Goal: Navigation & Orientation: Find specific page/section

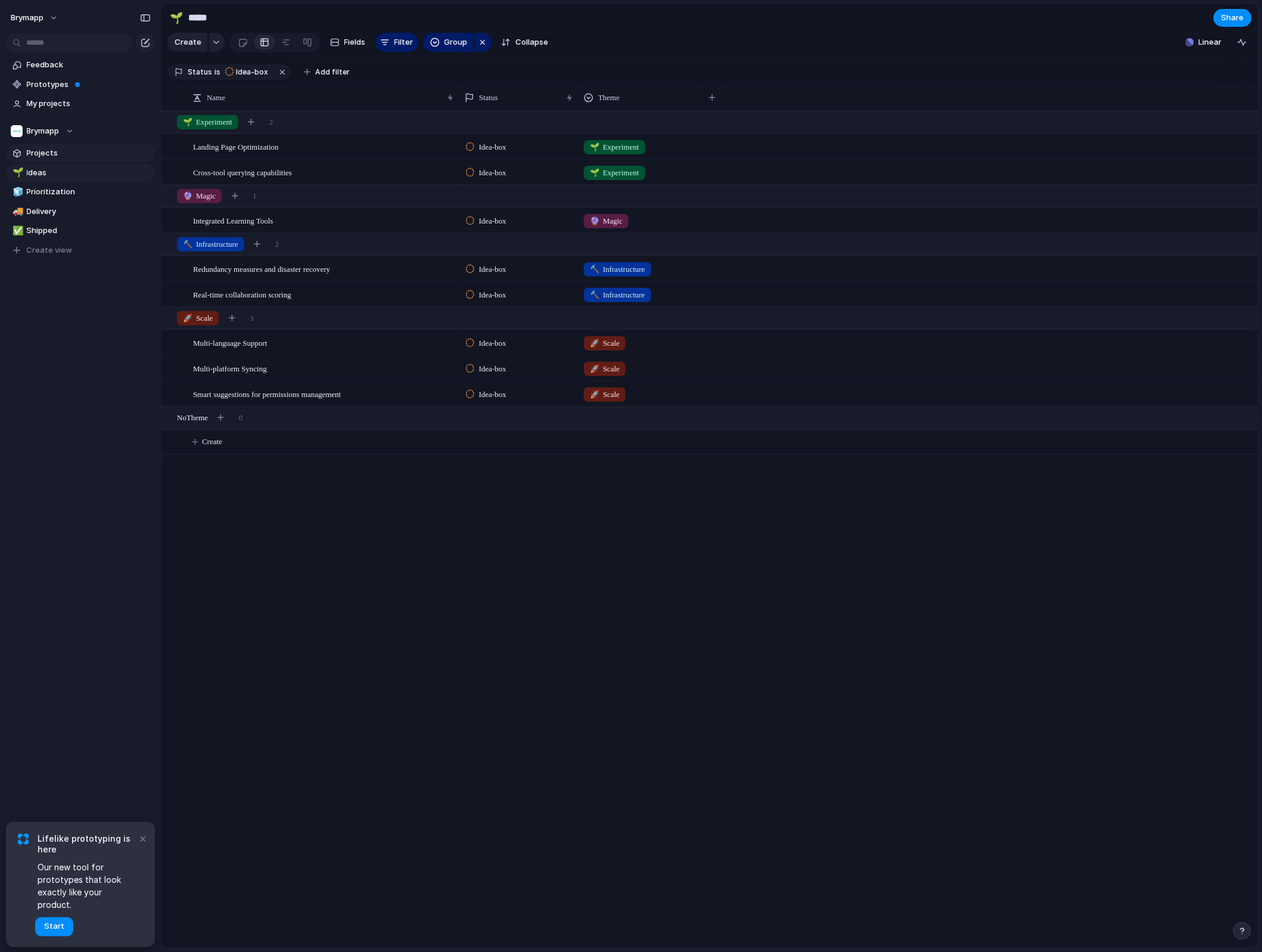
click at [45, 150] on span "Projects" at bounding box center [89, 153] width 124 height 12
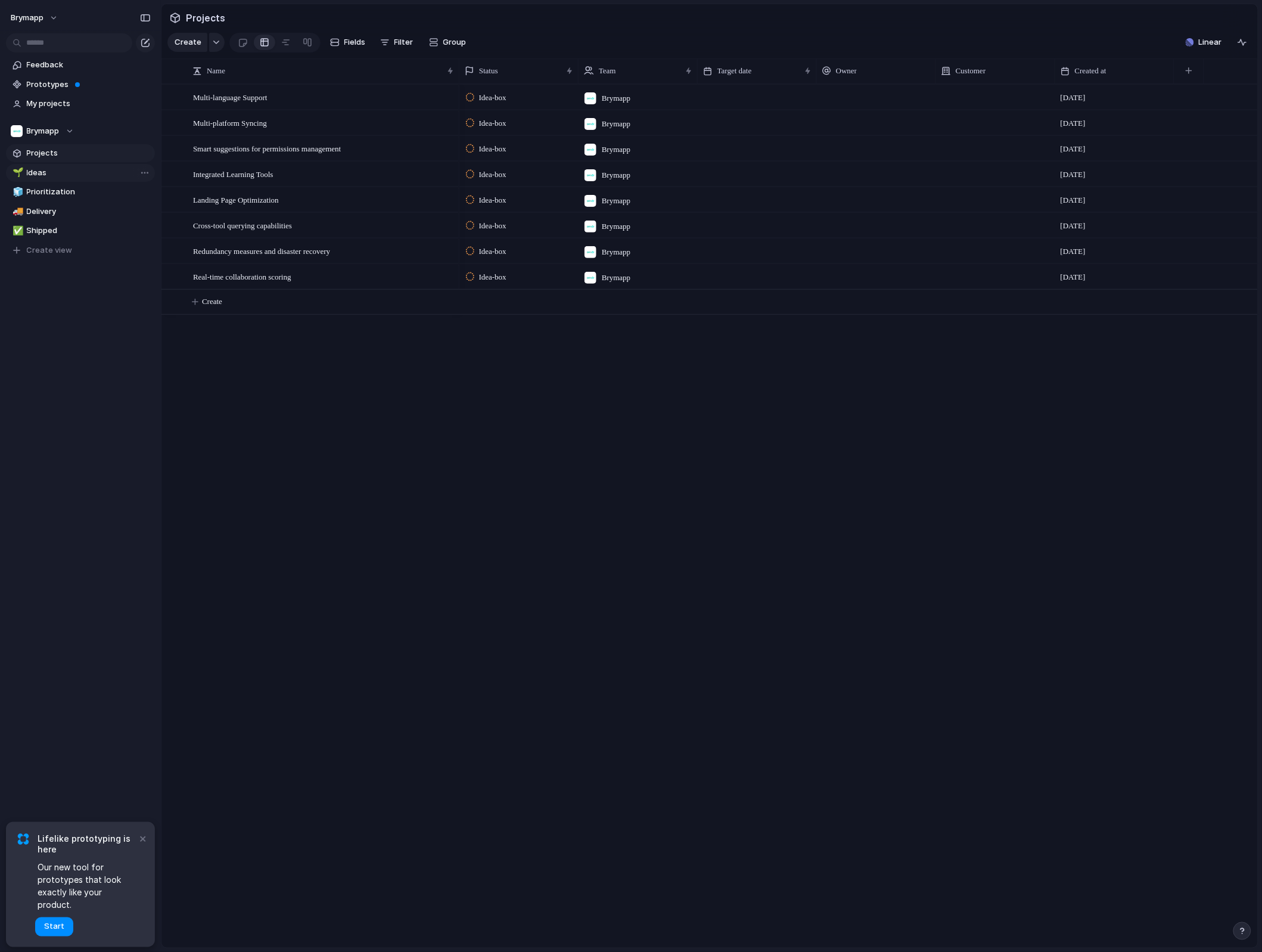
click at [69, 171] on span "Ideas" at bounding box center [89, 173] width 124 height 12
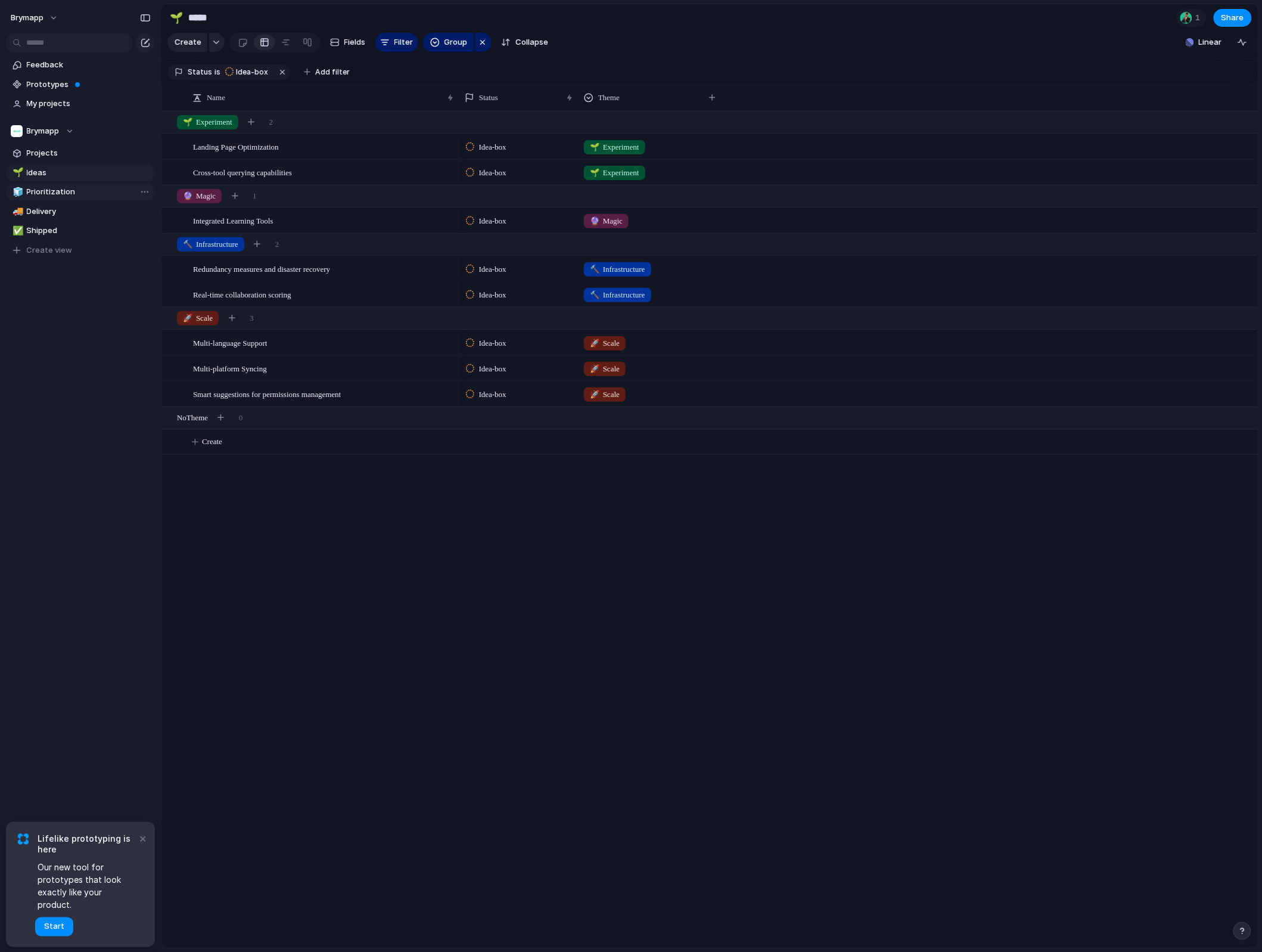
click at [57, 191] on span "Prioritization" at bounding box center [89, 192] width 124 height 12
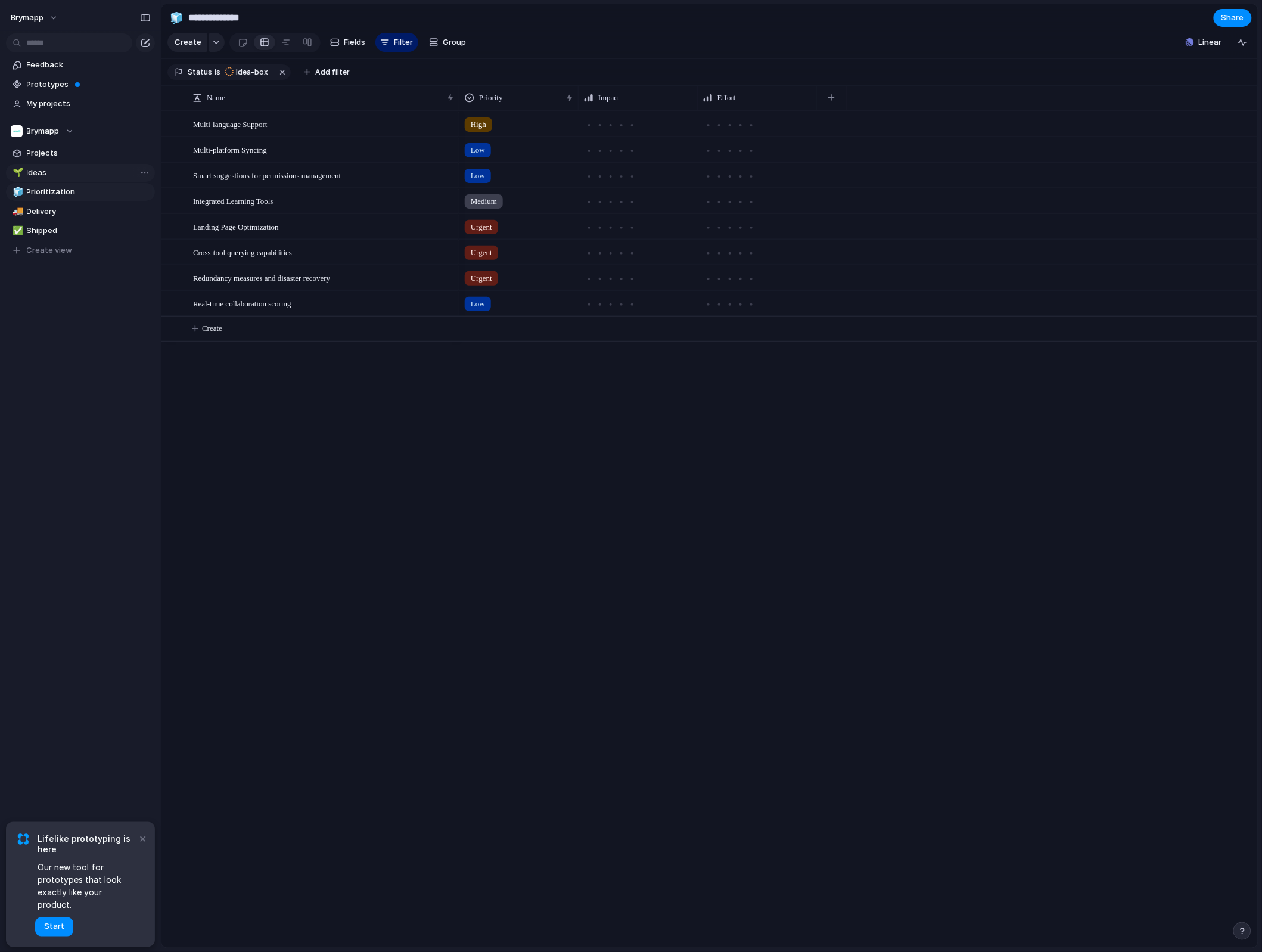
click at [44, 170] on span "Ideas" at bounding box center [89, 173] width 124 height 12
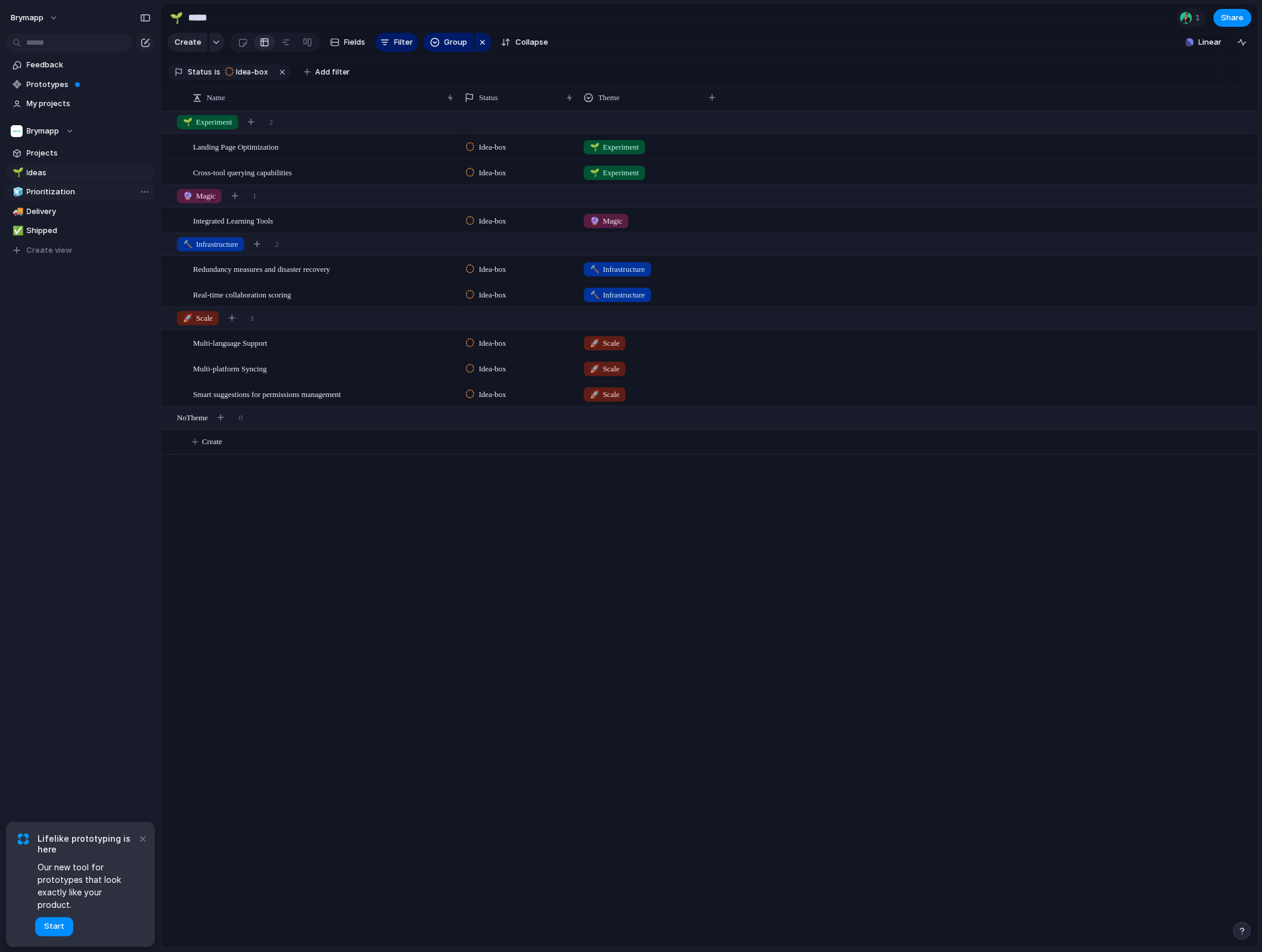
click at [41, 191] on span "Prioritization" at bounding box center [89, 192] width 124 height 12
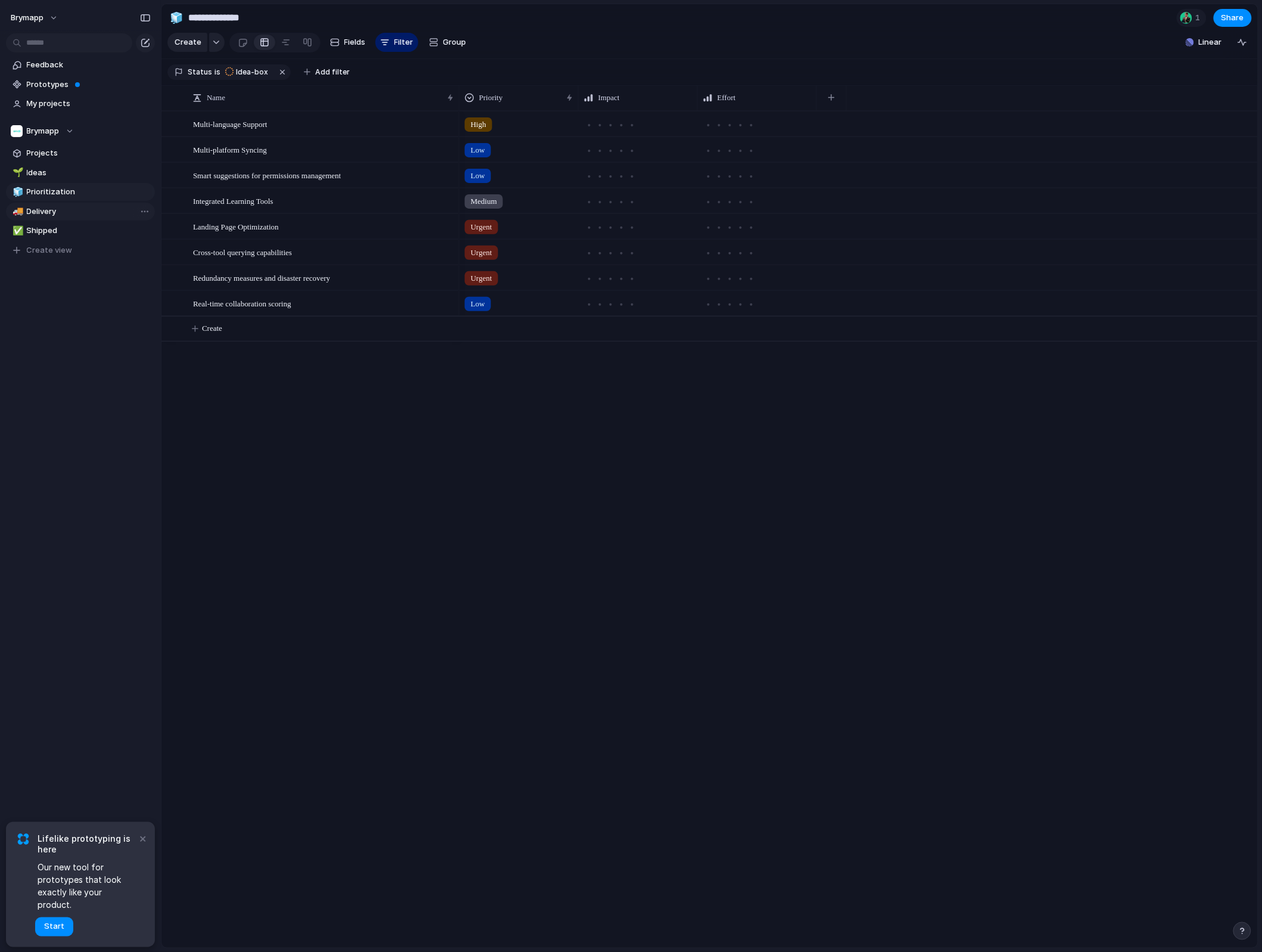
click at [39, 215] on span "Delivery" at bounding box center [89, 212] width 124 height 12
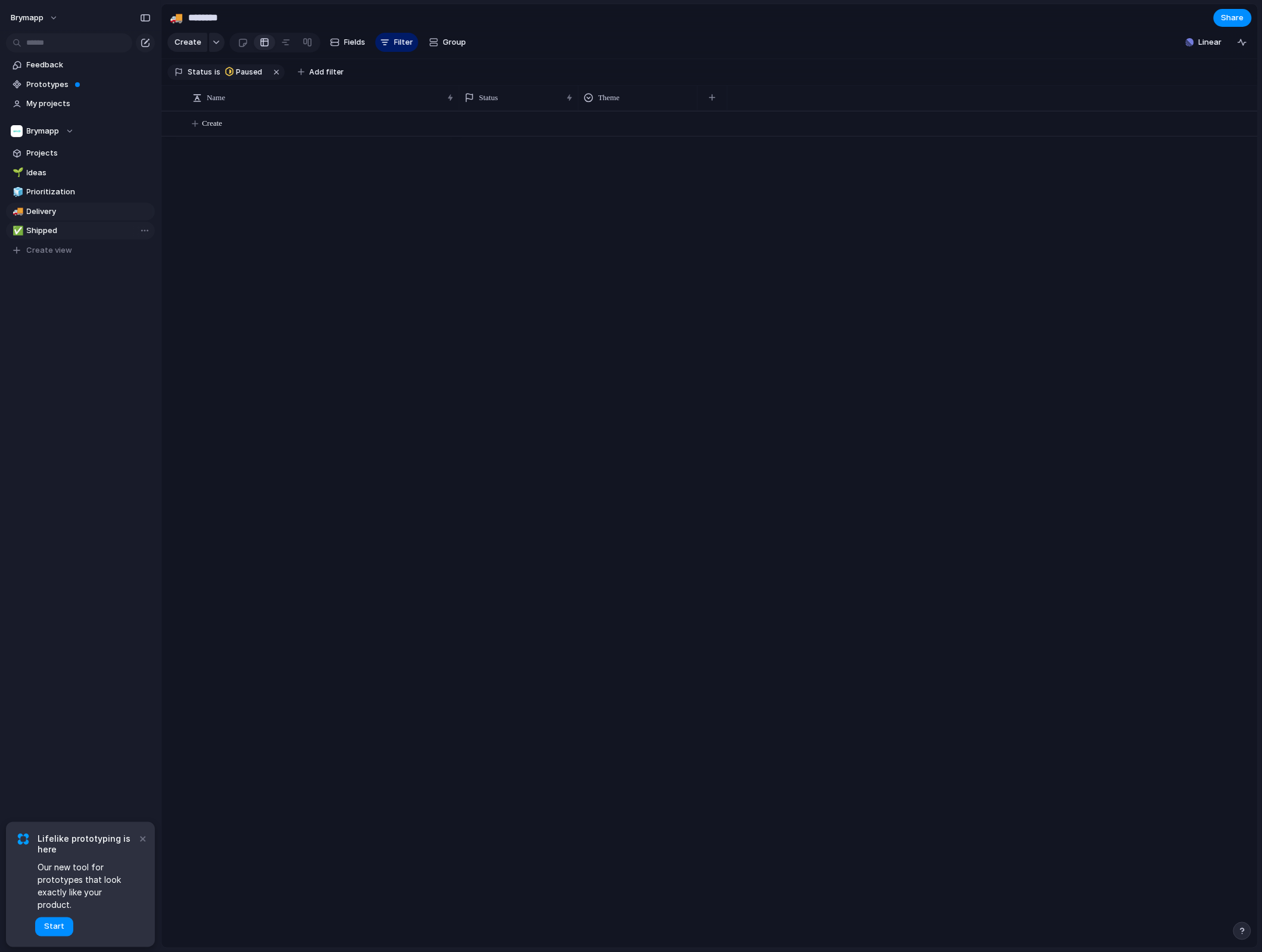
click at [38, 232] on span "Shipped" at bounding box center [89, 231] width 124 height 12
type input "*******"
click at [54, 24] on button "brymapp" at bounding box center [34, 17] width 59 height 19
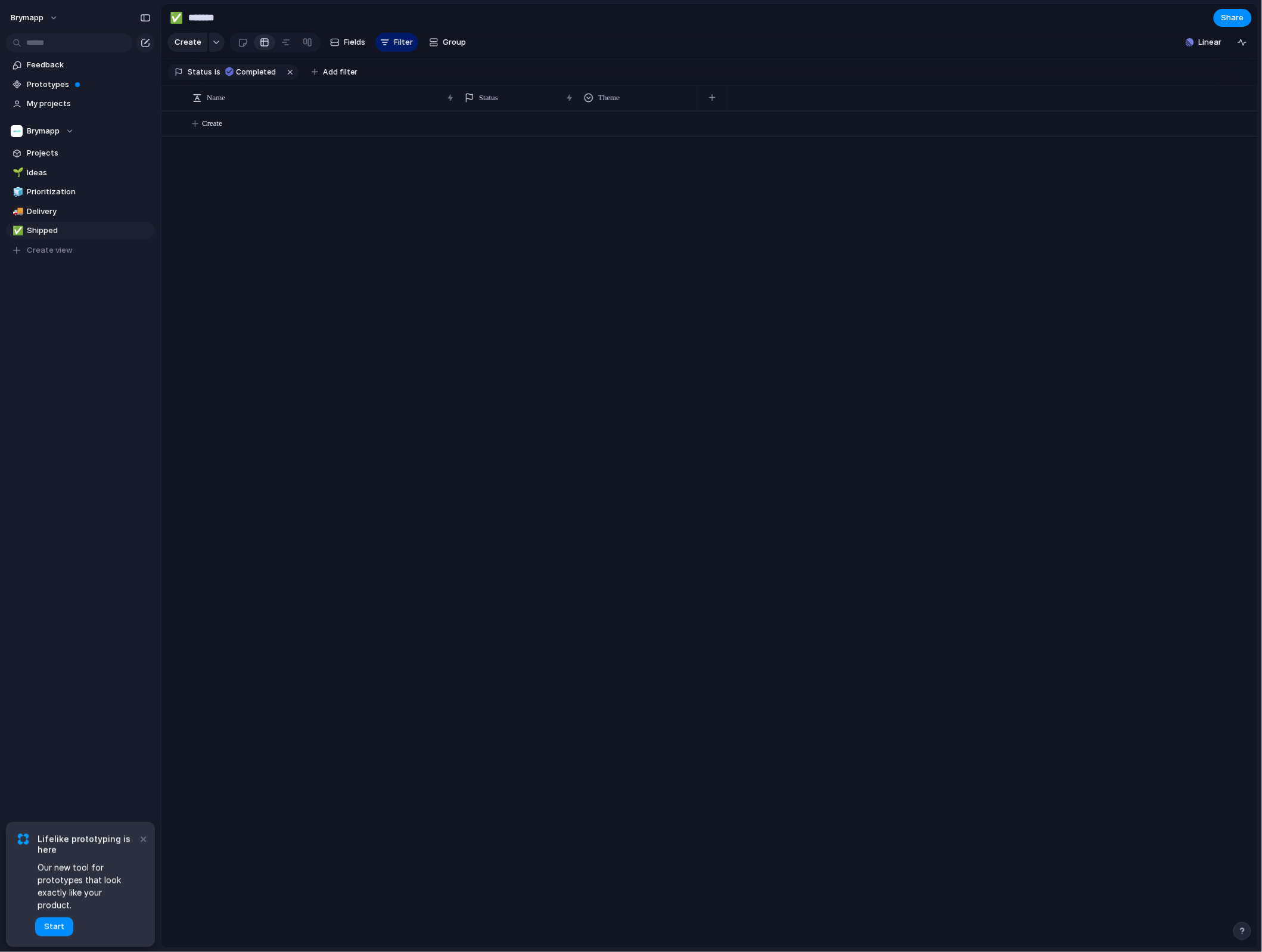
click at [55, 20] on div "Settings Invite members Change theme Sign out" at bounding box center [631, 476] width 1262 height 952
click at [70, 127] on div "Brymapp" at bounding box center [42, 131] width 63 height 12
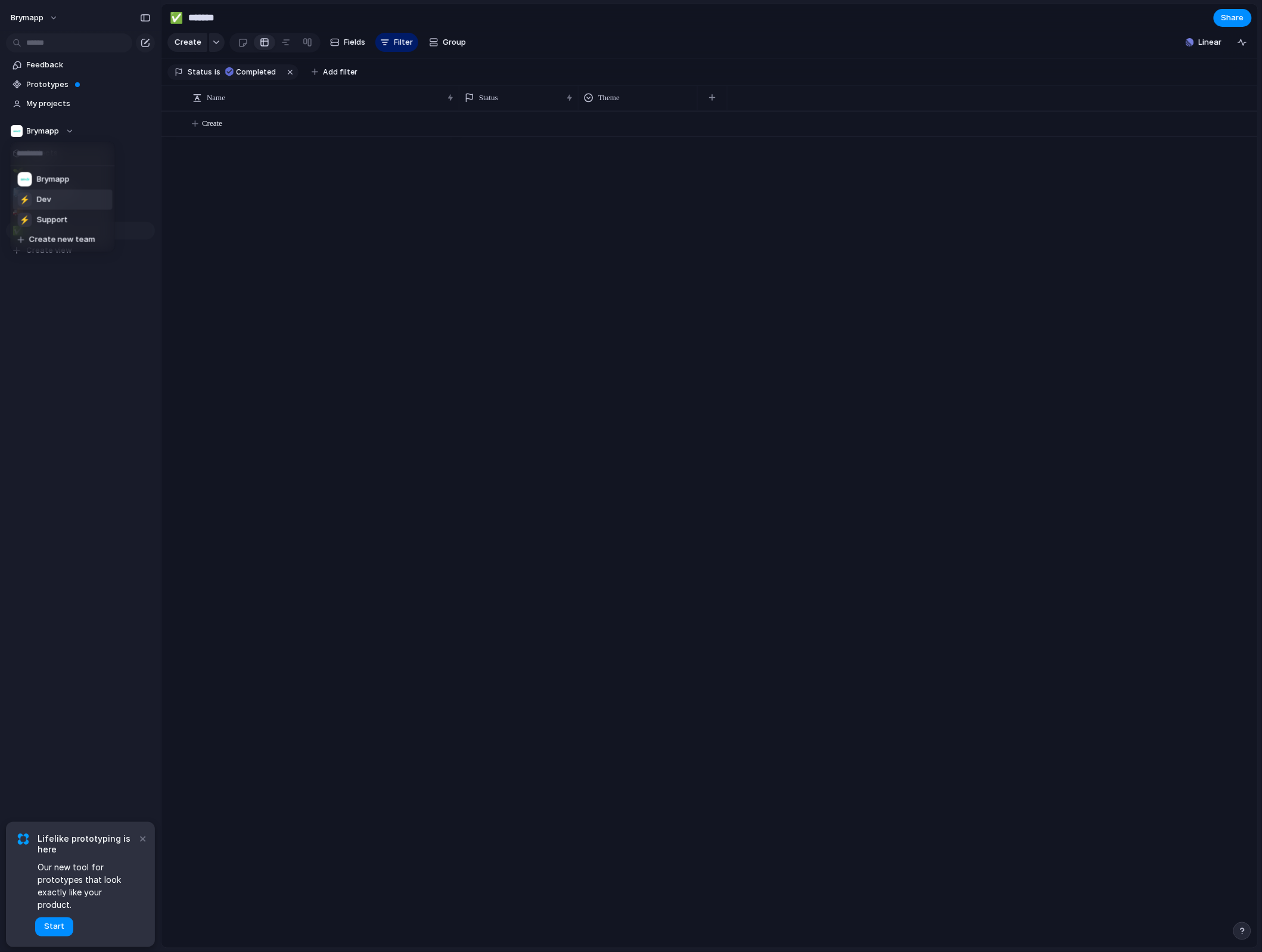
click at [54, 206] on li "⚡ Dev" at bounding box center [63, 199] width 100 height 20
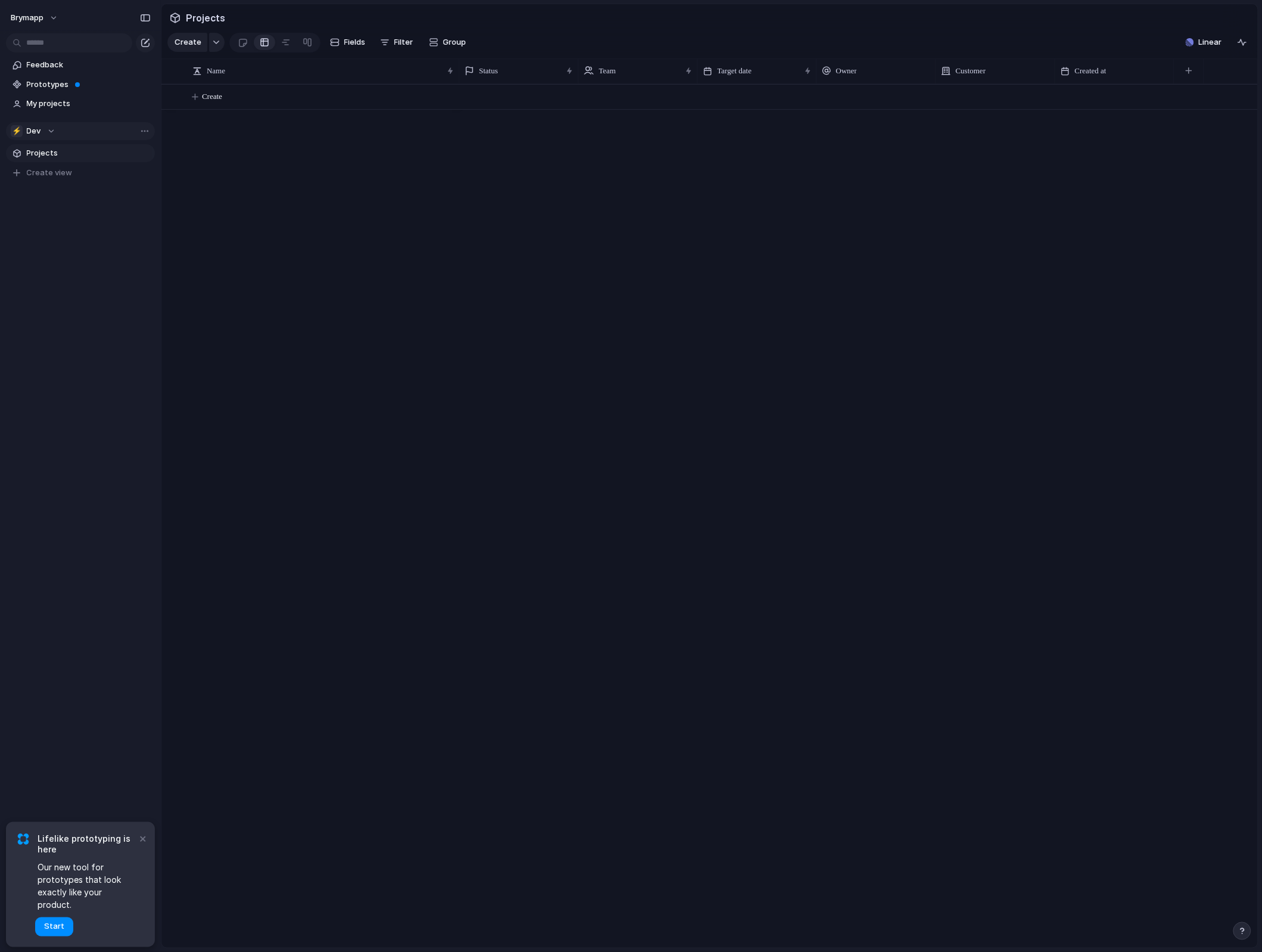
click at [55, 132] on div "⚡ Dev" at bounding box center [33, 131] width 45 height 12
click at [45, 221] on span "Support" at bounding box center [53, 220] width 31 height 12
click at [70, 132] on div "⚡ Support" at bounding box center [41, 131] width 61 height 12
click at [61, 181] on span "Brymapp" at bounding box center [53, 179] width 33 height 12
click at [66, 151] on span "Projects" at bounding box center [89, 153] width 124 height 12
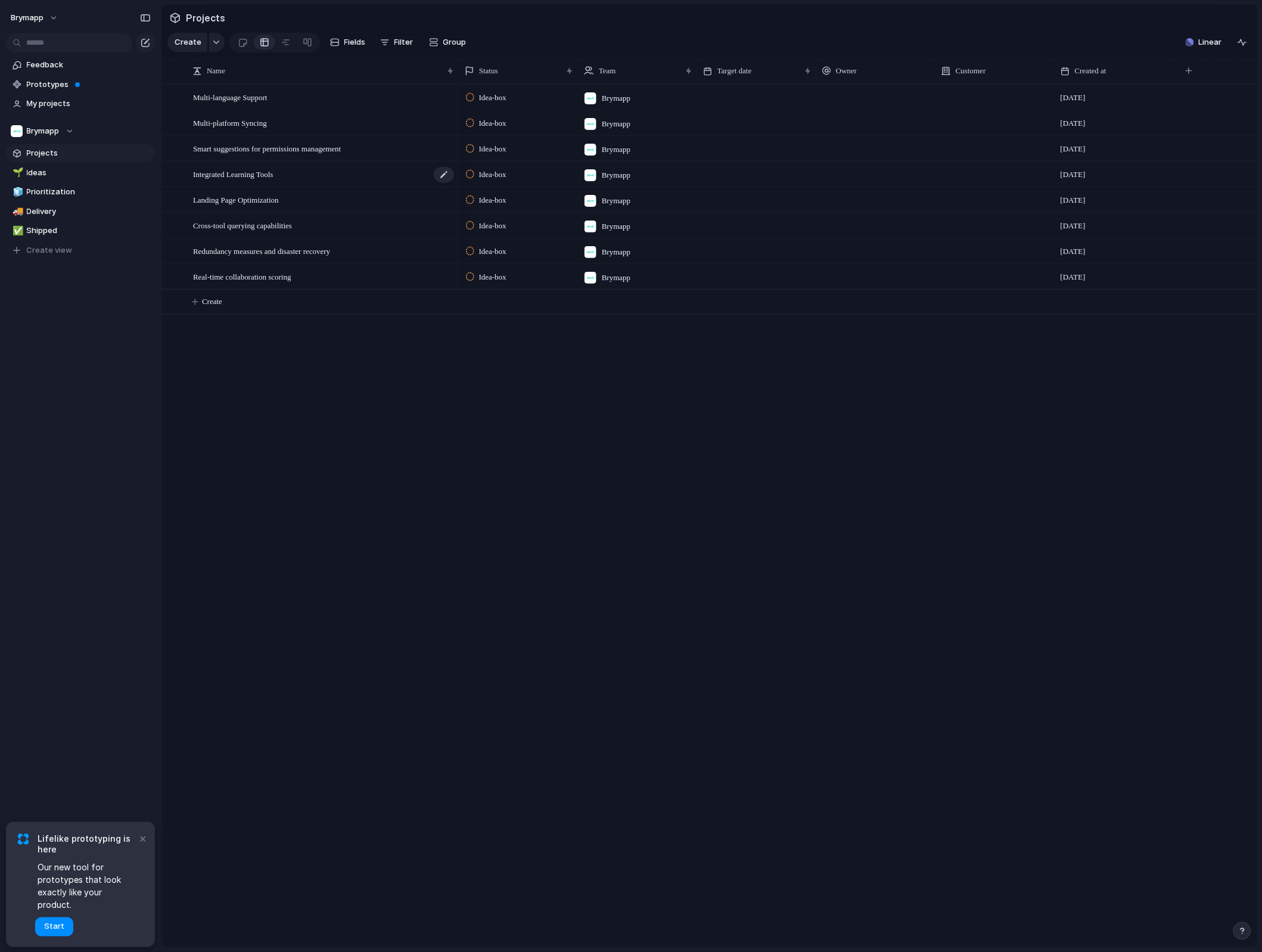
click at [215, 178] on span "Integrated Learning Tools" at bounding box center [233, 174] width 80 height 14
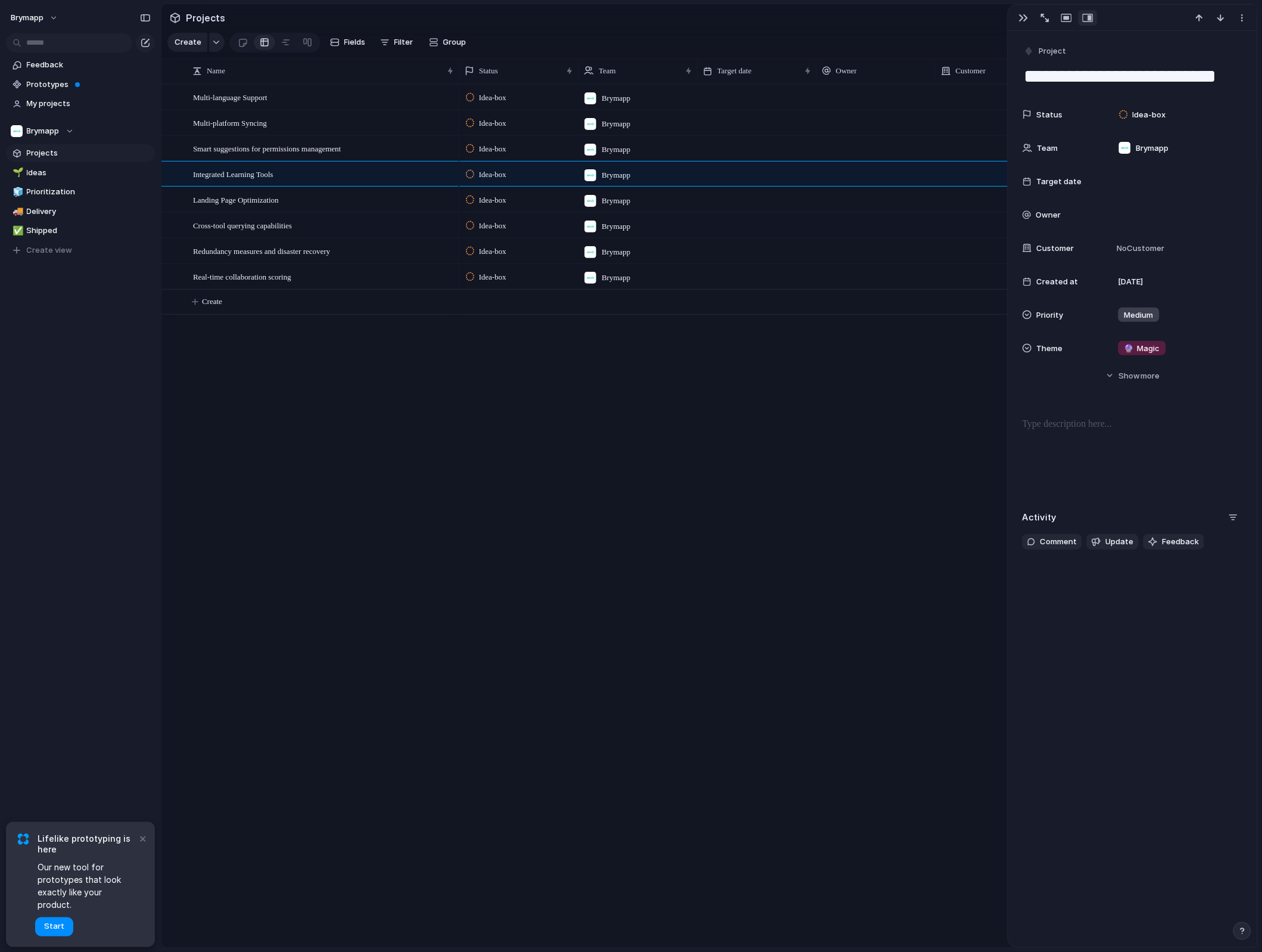
click at [254, 472] on div "Multi-language Support Multi-platform Syncing Smart suggestions for permissions…" at bounding box center [709, 515] width 1096 height 863
click at [1244, 21] on div "button" at bounding box center [1243, 18] width 10 height 10
click at [1244, 21] on div "Mark as duplicate Delete" at bounding box center [631, 476] width 1262 height 952
click at [49, 17] on button "brymapp" at bounding box center [34, 17] width 59 height 19
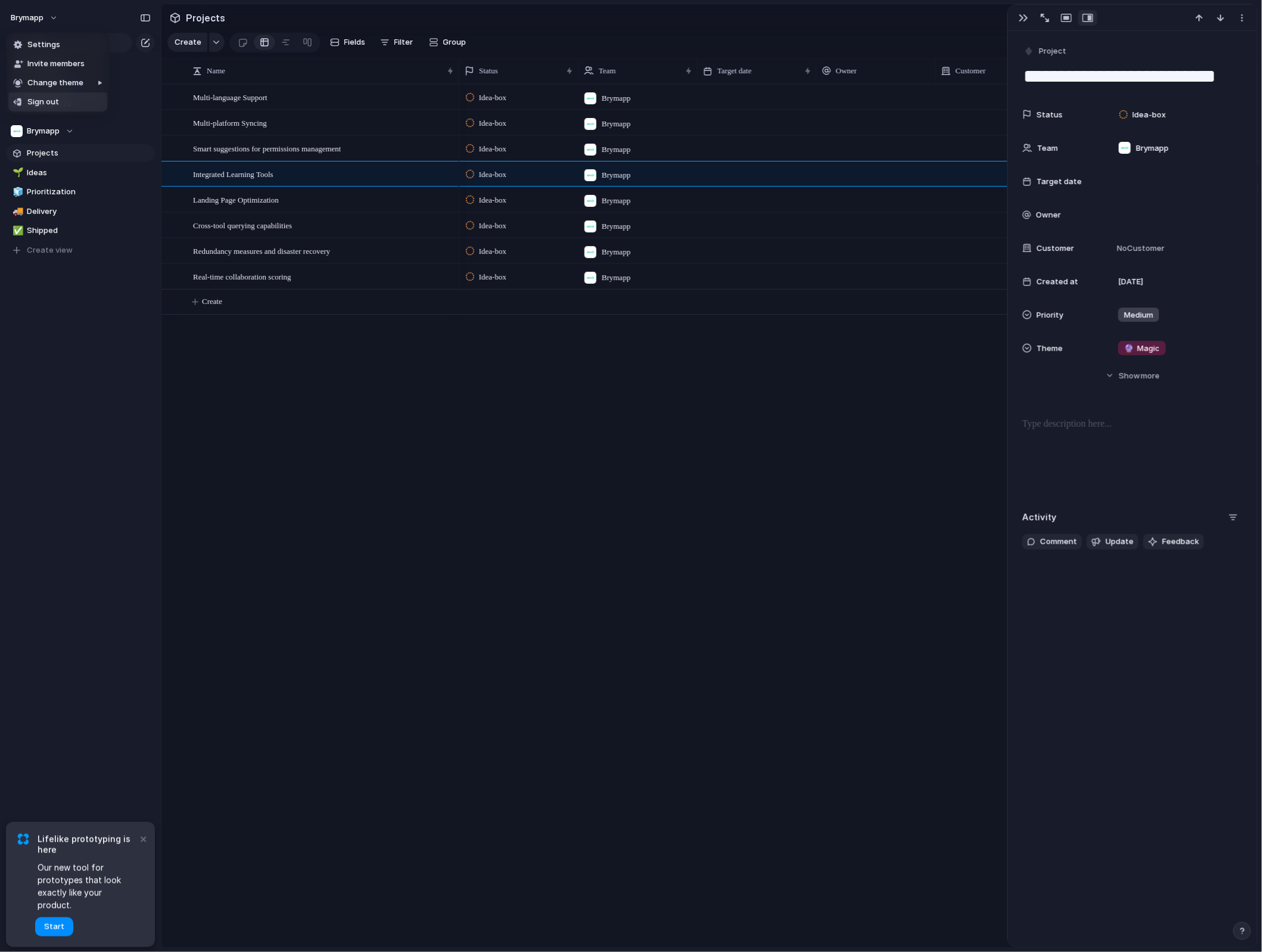
click at [42, 106] on span "Sign out" at bounding box center [43, 102] width 32 height 12
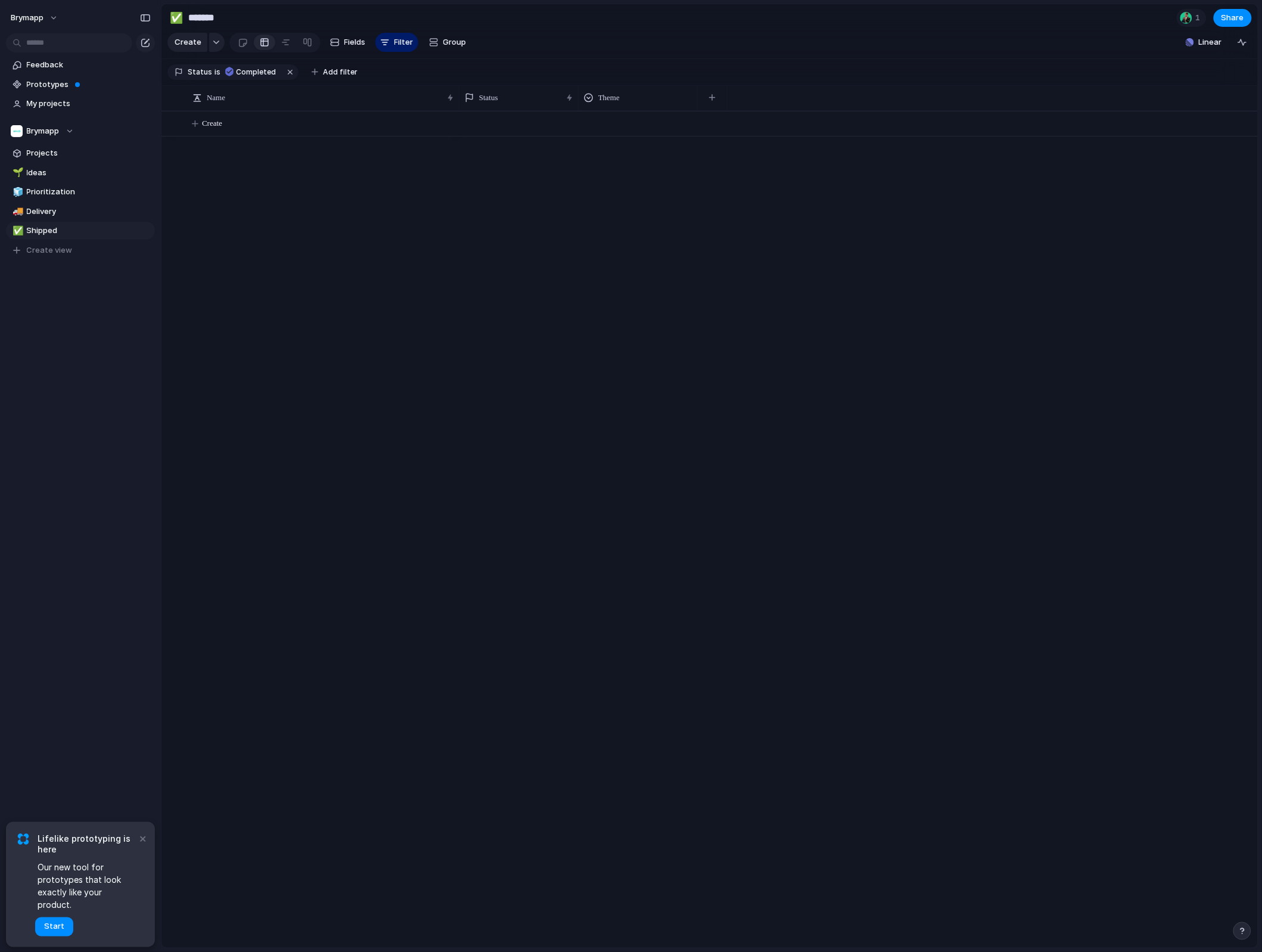
click at [1244, 933] on div "button" at bounding box center [1242, 931] width 8 height 8
click at [1170, 884] on span "Contact us" at bounding box center [1168, 884] width 43 height 12
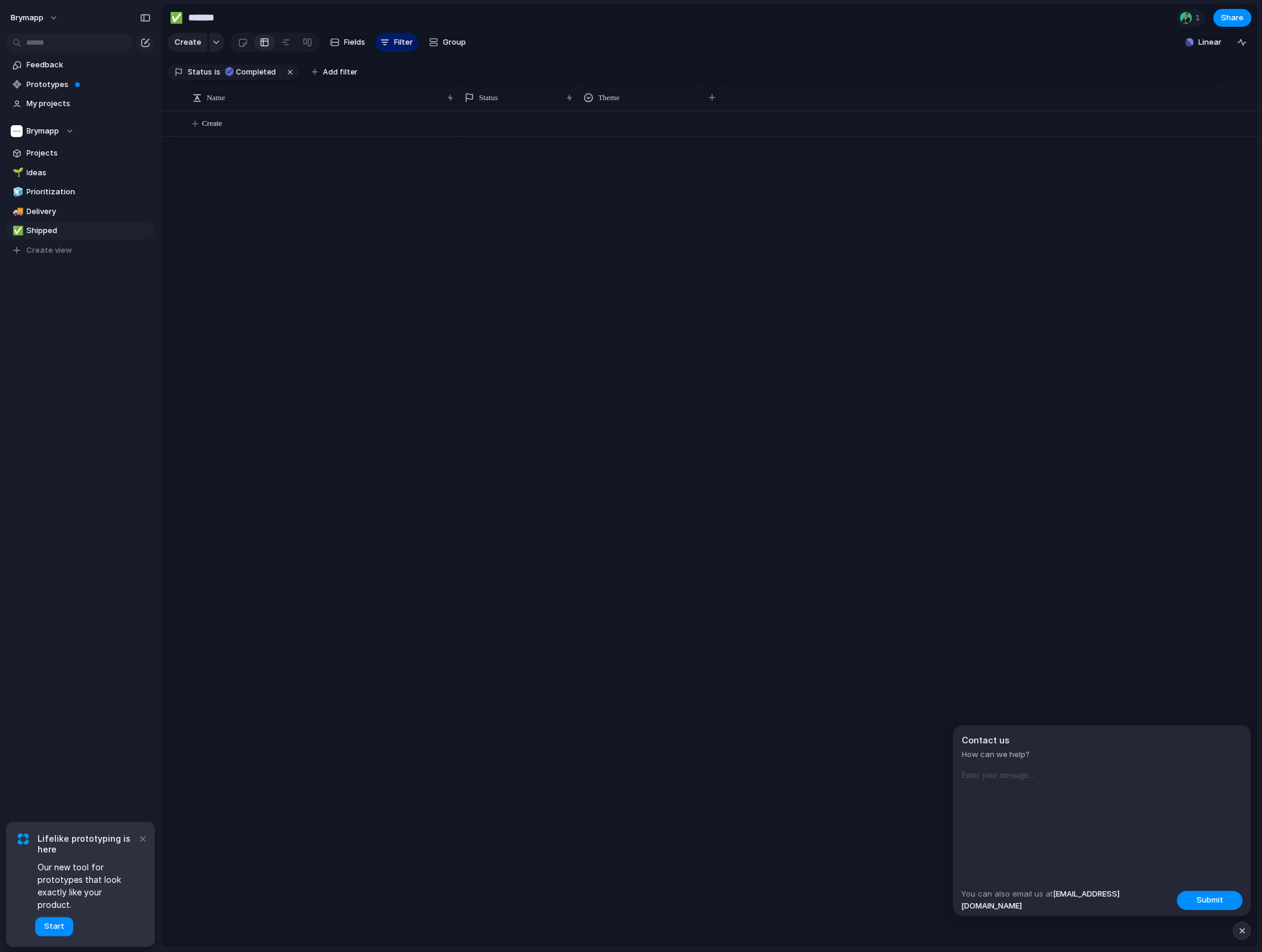
click at [1110, 509] on div at bounding box center [858, 529] width 799 height 837
click at [1191, 15] on div at bounding box center [1186, 18] width 12 height 12
click at [1191, 15] on div "Seen by [PERSON_NAME]" at bounding box center [631, 476] width 1262 height 952
click at [1190, 18] on div at bounding box center [1186, 18] width 12 height 12
click at [792, 307] on div "Seen by [PERSON_NAME]" at bounding box center [631, 476] width 1262 height 952
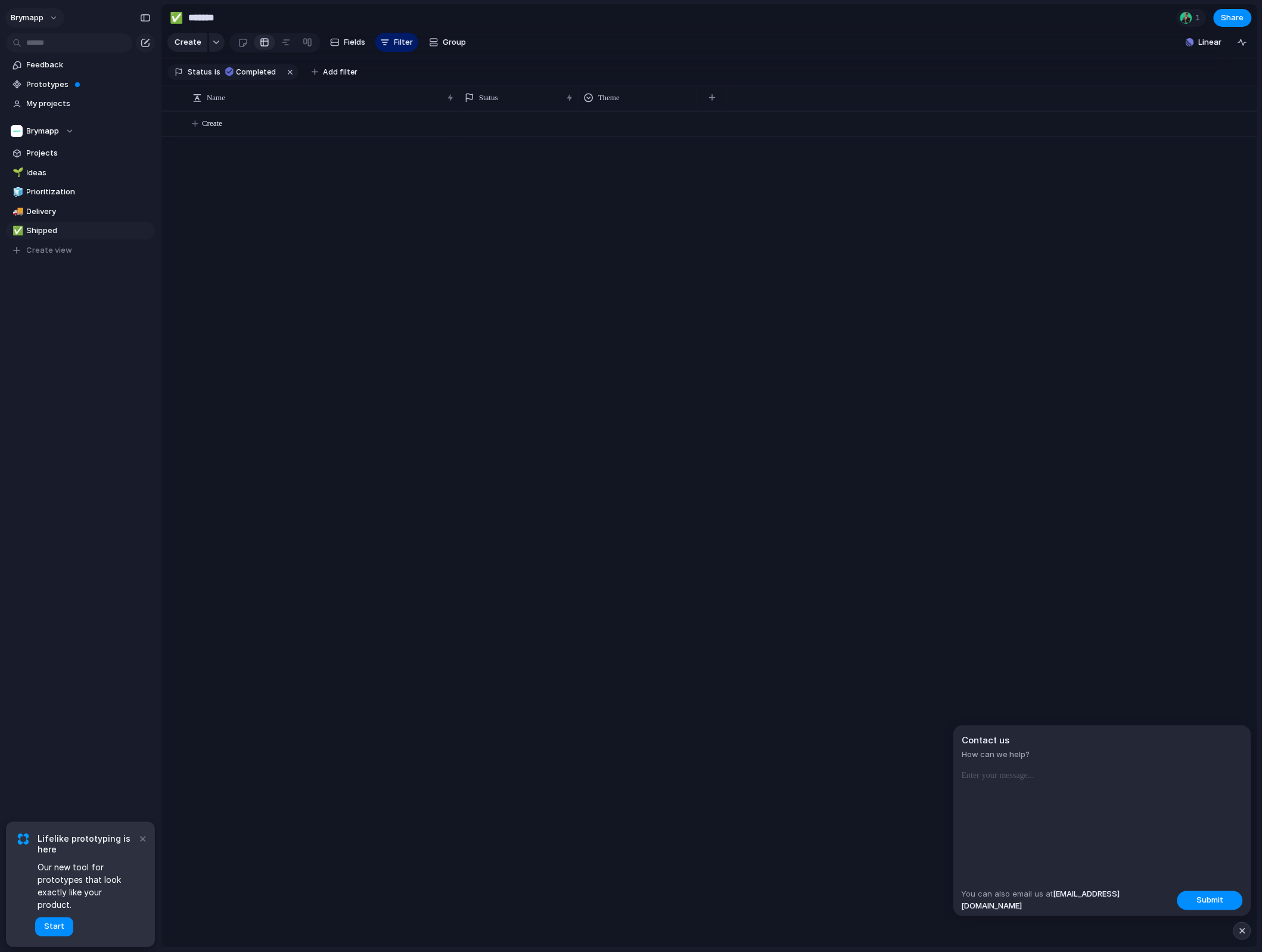
click at [55, 23] on button "brymapp" at bounding box center [34, 17] width 59 height 19
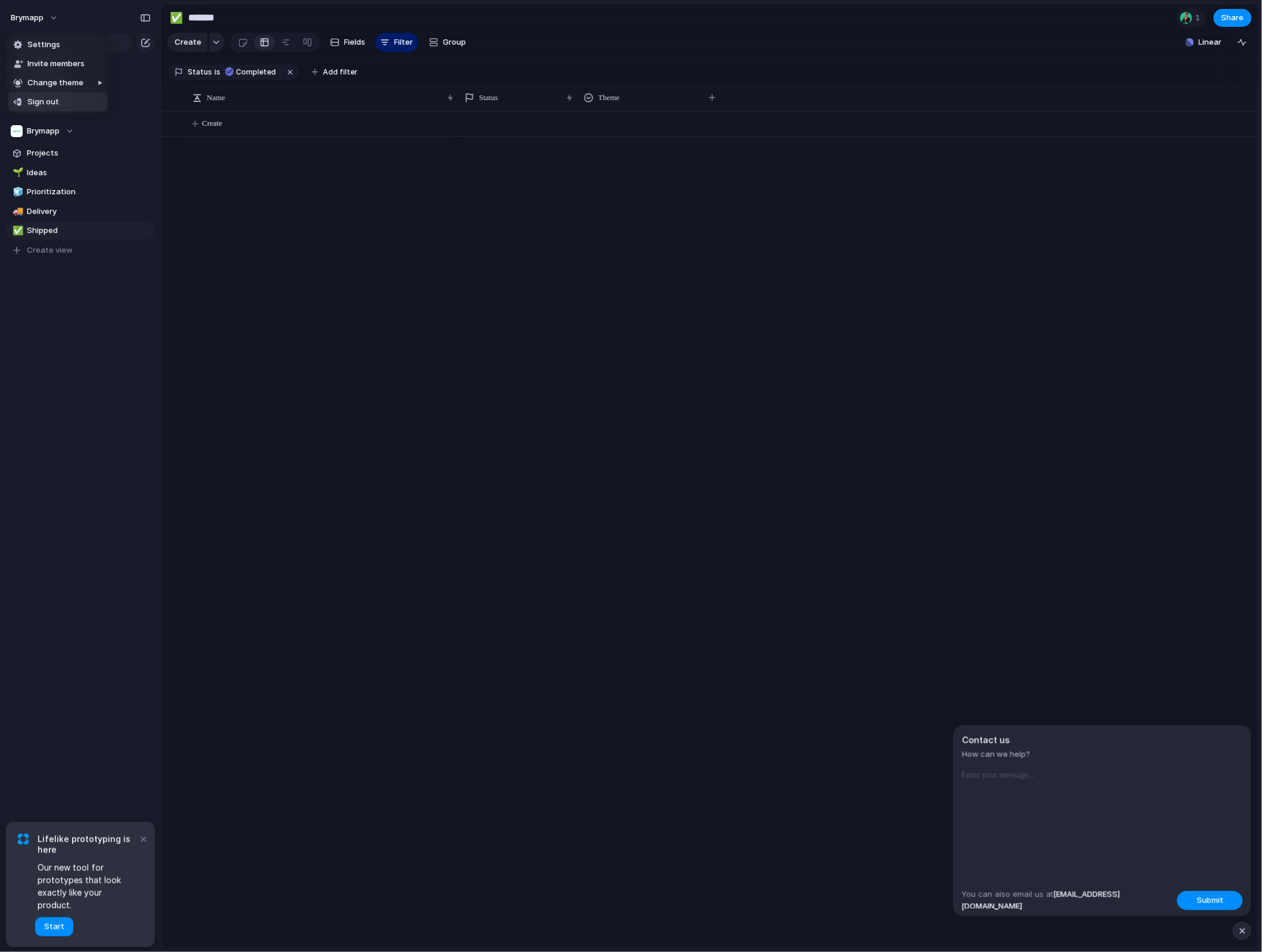
click at [54, 99] on span "Sign out" at bounding box center [43, 102] width 32 height 12
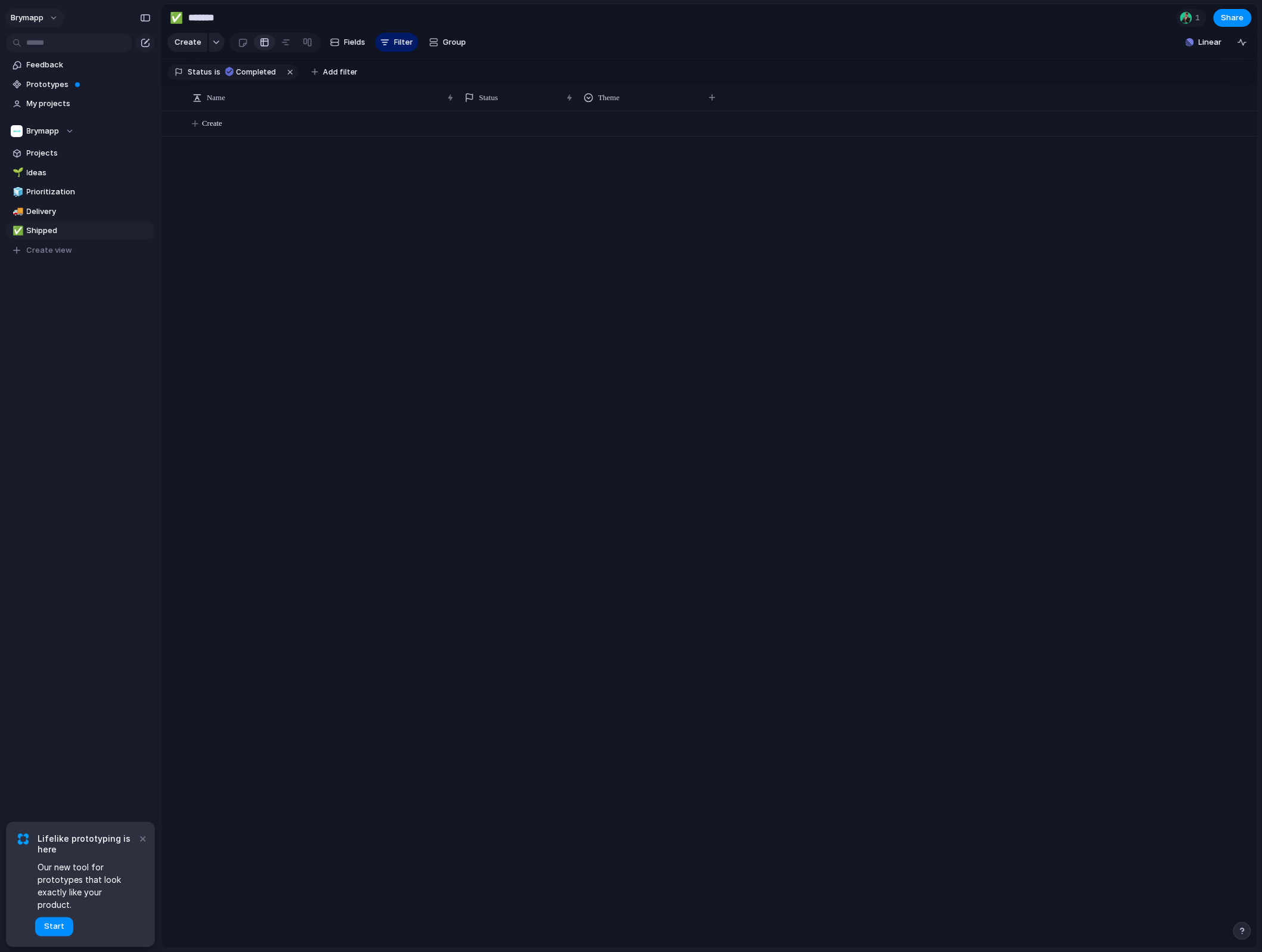
click at [52, 21] on button "brymapp" at bounding box center [34, 17] width 59 height 19
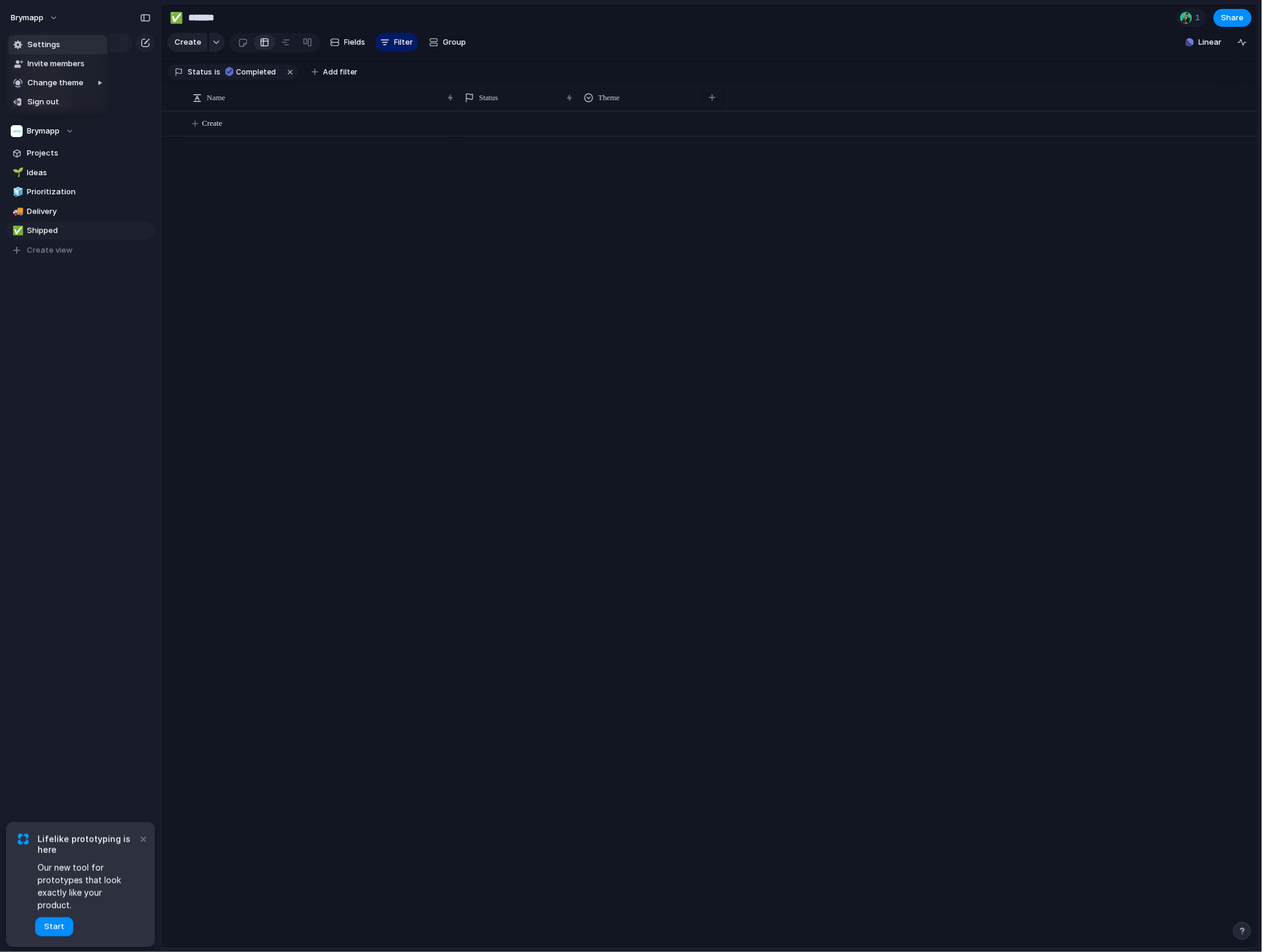
click at [53, 44] on span "Settings" at bounding box center [43, 45] width 33 height 12
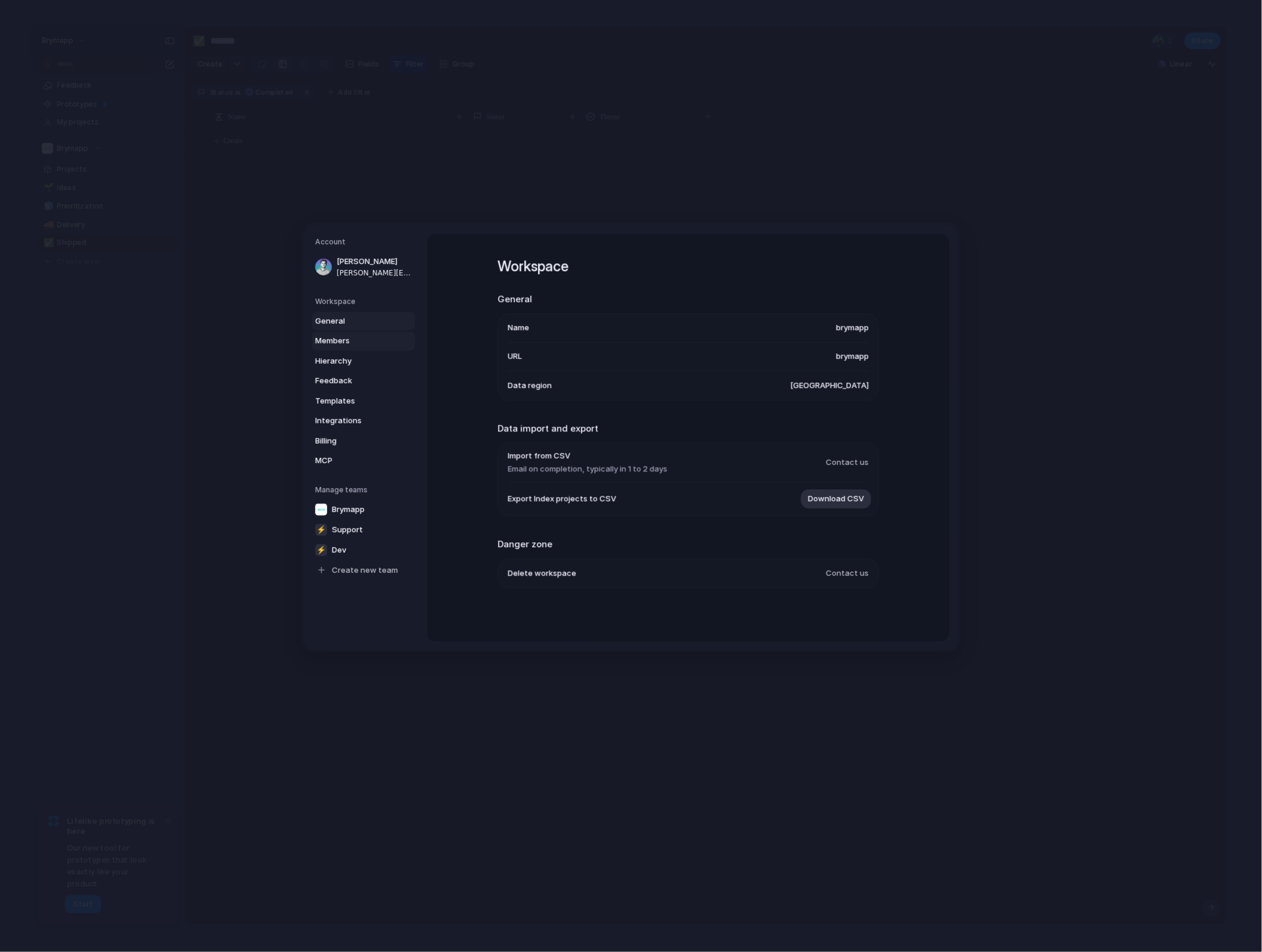
click at [350, 341] on span "Members" at bounding box center [353, 341] width 76 height 12
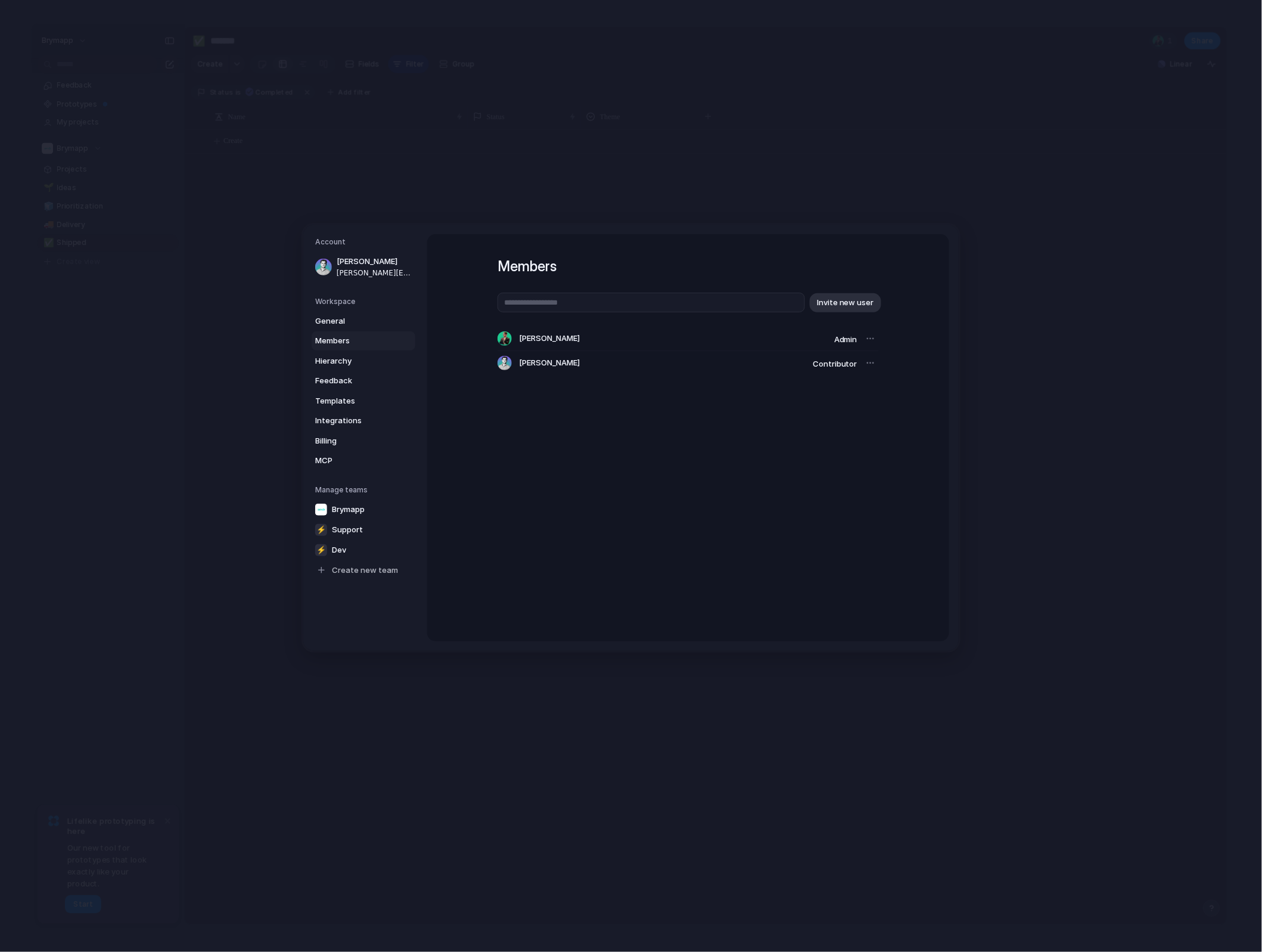
click at [871, 367] on div at bounding box center [870, 363] width 17 height 17
click at [871, 347] on div "Charlie Ohlén Admin" at bounding box center [688, 339] width 381 height 24
click at [871, 334] on div at bounding box center [870, 338] width 17 height 17
click at [875, 366] on div at bounding box center [870, 363] width 17 height 17
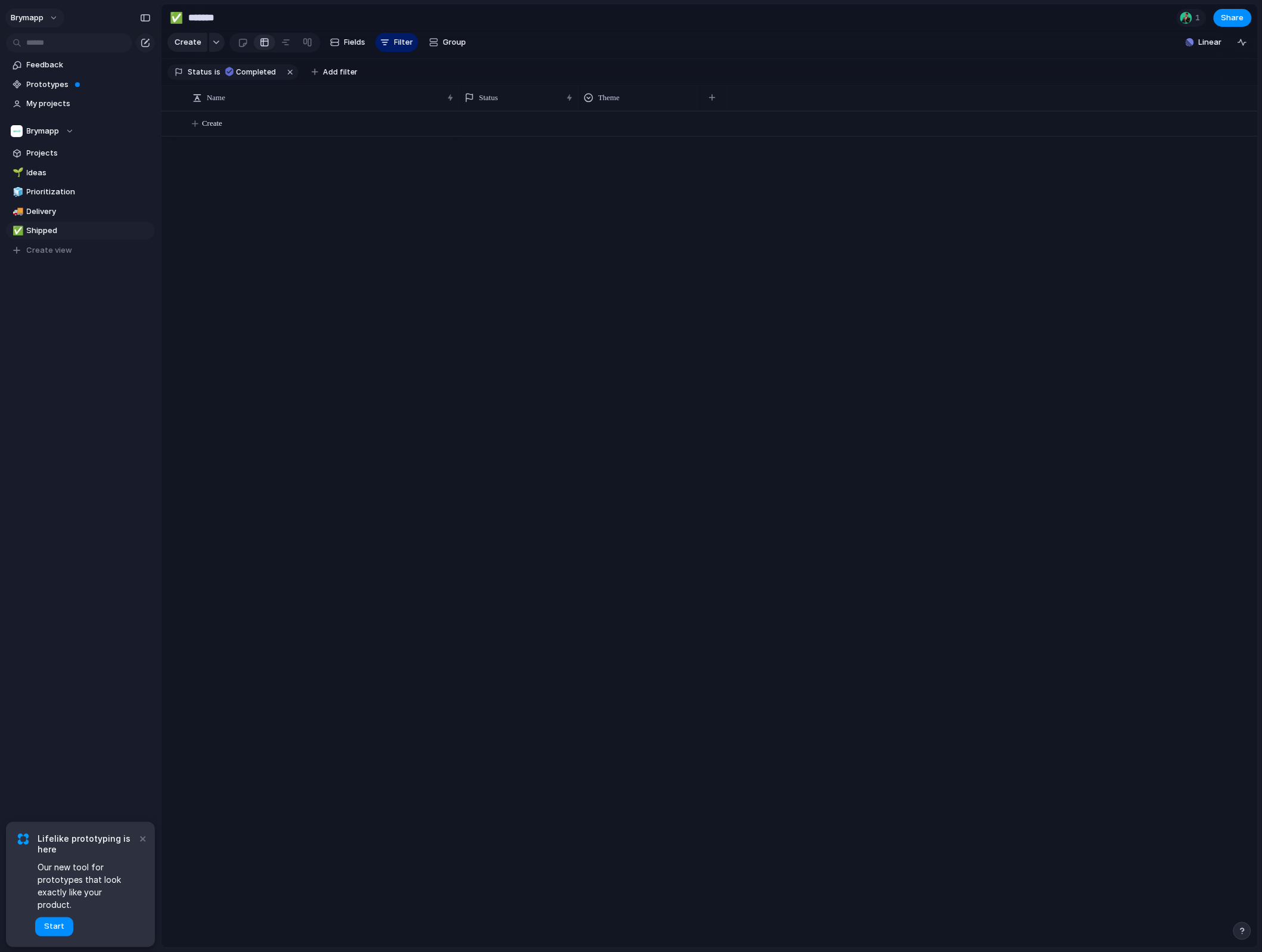
click at [55, 20] on button "brymapp" at bounding box center [34, 17] width 59 height 19
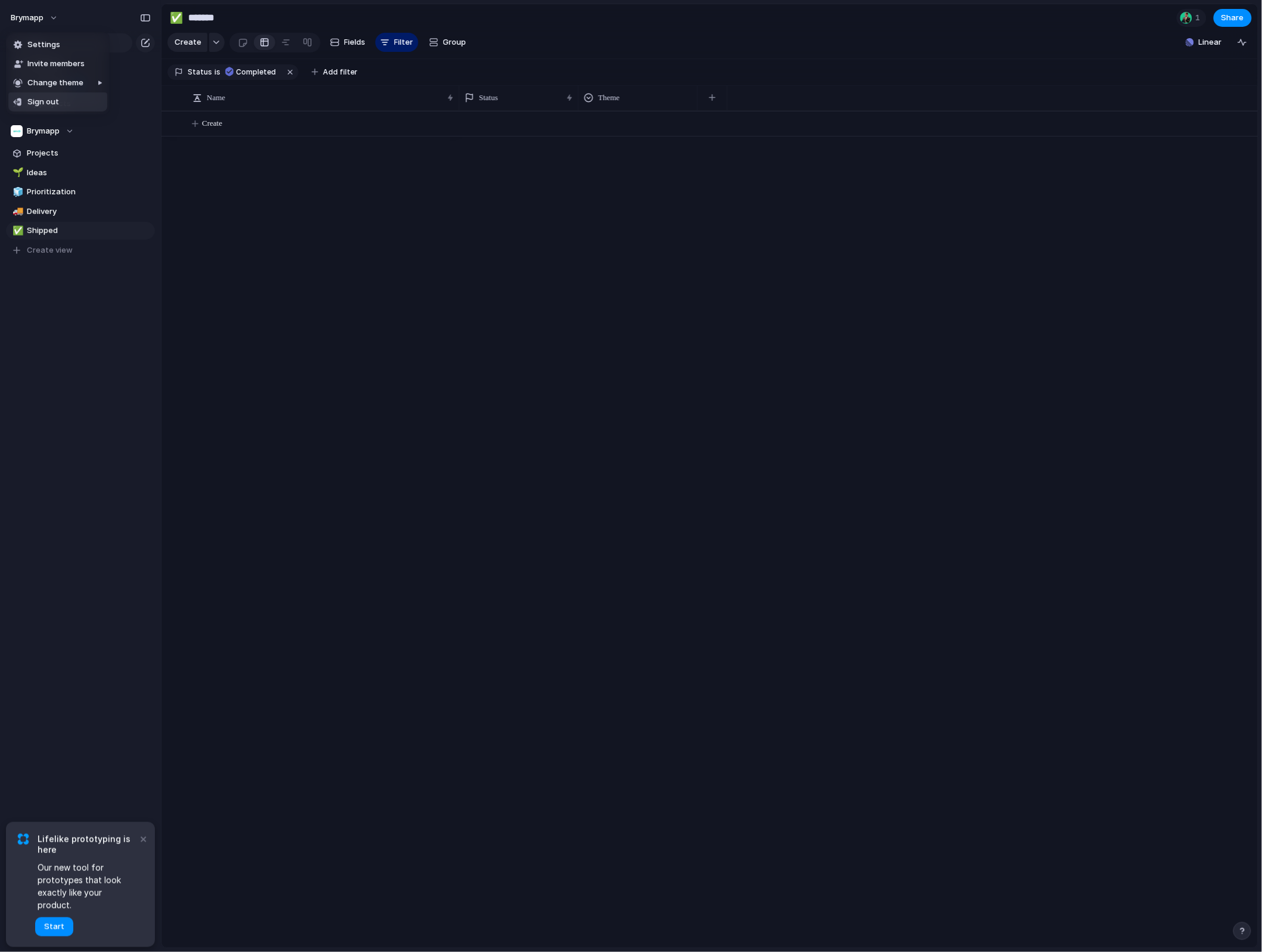
click at [49, 100] on span "Sign out" at bounding box center [43, 102] width 32 height 12
